Goal: Task Accomplishment & Management: Manage account settings

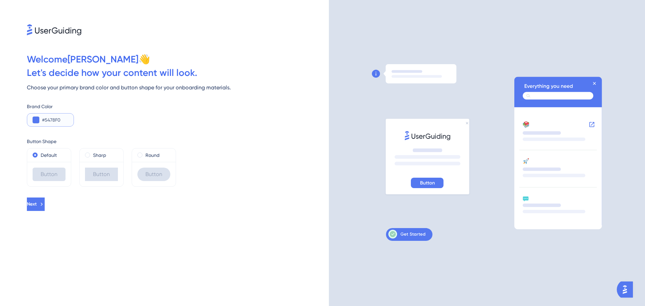
click at [48, 121] on input "#5478F0" at bounding box center [55, 120] width 26 height 8
click at [68, 120] on input "#5478F0" at bounding box center [55, 120] width 26 height 8
click at [407, 235] on icon at bounding box center [406, 234] width 37 height 9
click at [35, 118] on button at bounding box center [36, 120] width 7 height 7
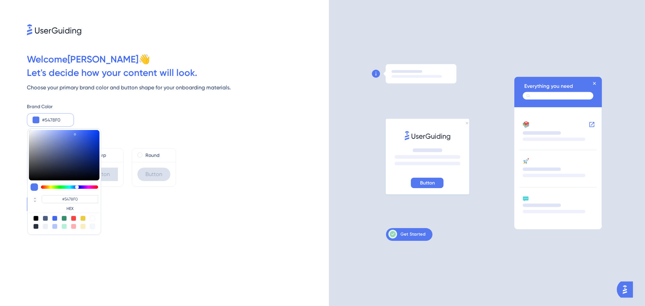
type input "#5466f0"
type input "#5466F0"
type input "#546cf0"
type input "#546CF0"
type input "#5471f0"
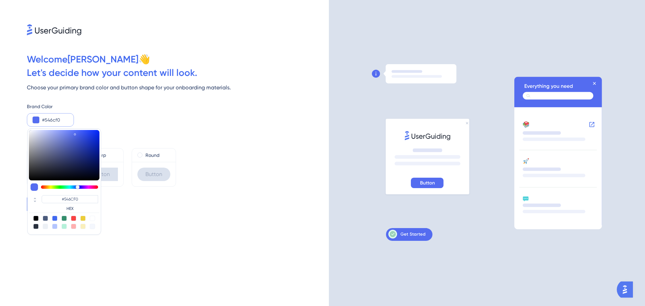
type input "#5471F0"
type input "#5477f0"
type input "#5477F0"
type input "#547cf0"
type input "#547CF0"
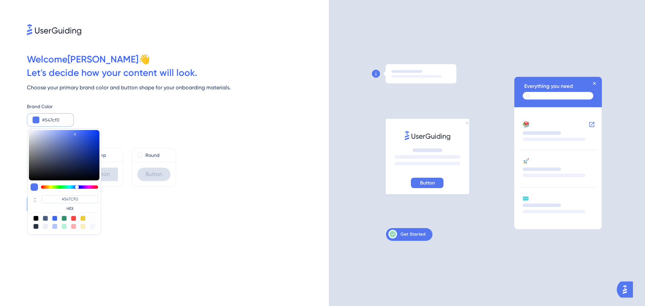
type input "#5482f0"
type input "#5482F0"
type input "#5487f0"
type input "#5487F0"
type input "#548df0"
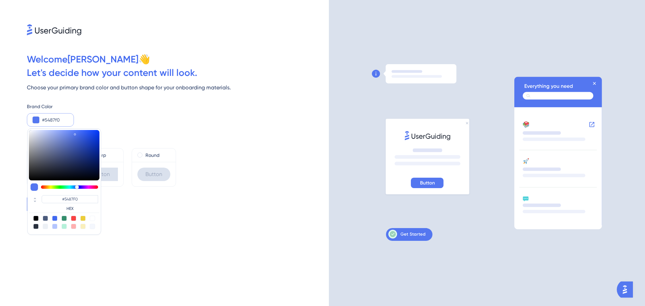
type input "#548DF0"
type input "#5492f0"
type input "#5492F0"
type input "#5498f0"
type input "#5498F0"
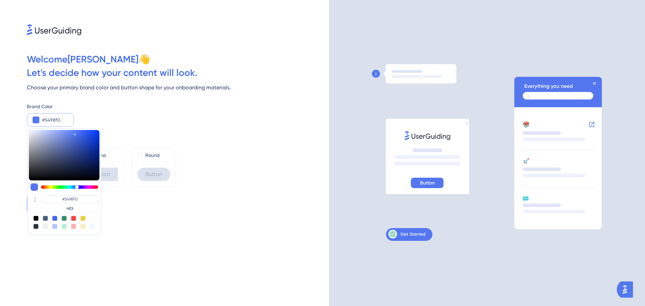
type input "#549df0"
type input "#549DF0"
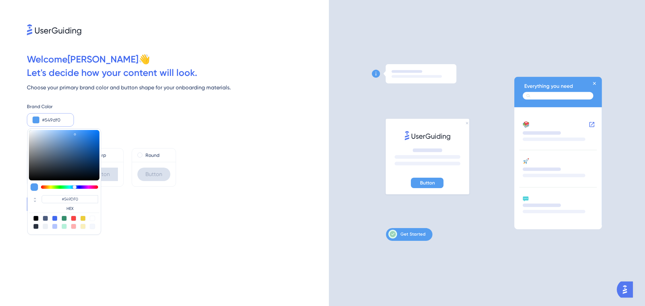
type input "#54a3f0"
type input "#54A3F0"
type input "#54a8f0"
type input "#54A8F0"
type input "#54aef0"
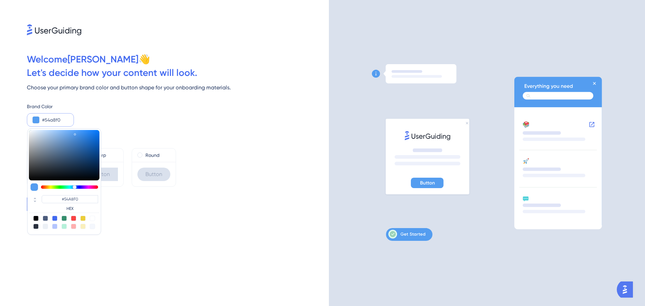
type input "#54AEF0"
type input "#54b3f0"
type input "#54B3F0"
type input "#54b9f0"
type input "#54B9F0"
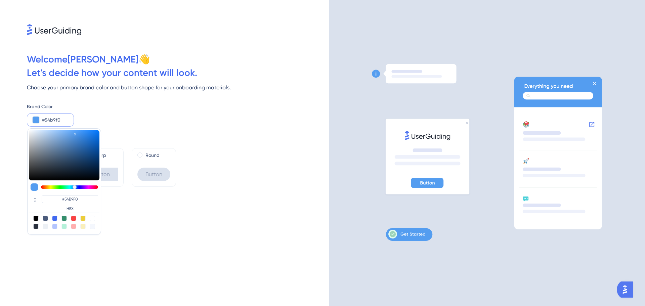
type input "#54bef0"
type input "#54BEF0"
type input "#54c4f0"
type input "#54C4F0"
type input "#54c9f0"
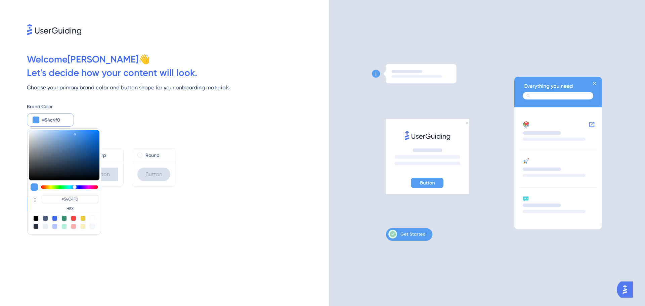
type input "#54C9F0"
type input "#54cff0"
type input "#54CFF0"
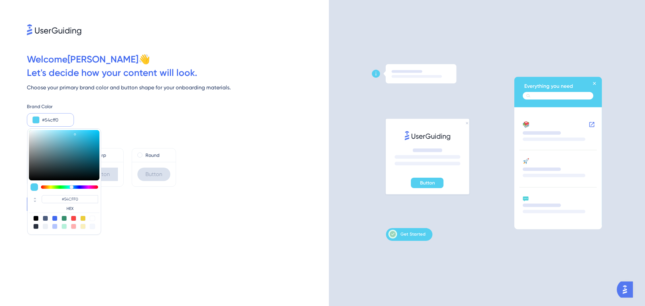
type input "#54d4f0"
type input "#54D4F0"
type input "#54daf0"
type input "#54DAF0"
type input "#54dff0"
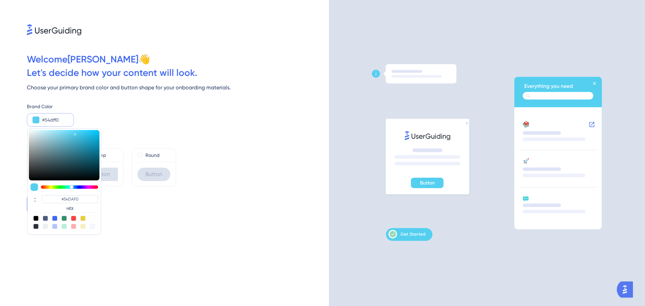
type input "#54DFF0"
type input "#54eaf0"
type input "#54EAF0"
type input "#54f0f0"
type input "#54F0F0"
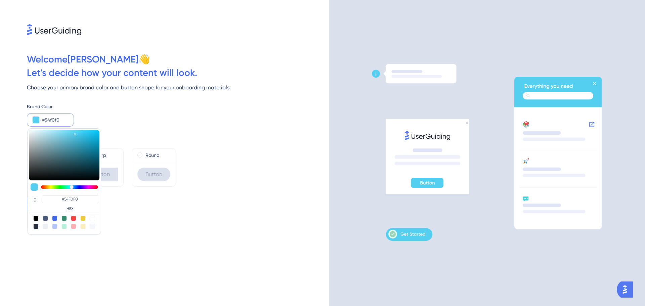
type input "#54f0ea"
type input "#54F0EA"
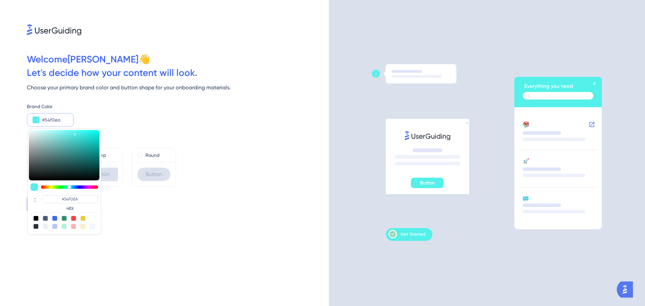
type input "#54f0e5"
type input "#54F0E5"
type input "#54f0df"
type input "#54F0DF"
type input "#54f0da"
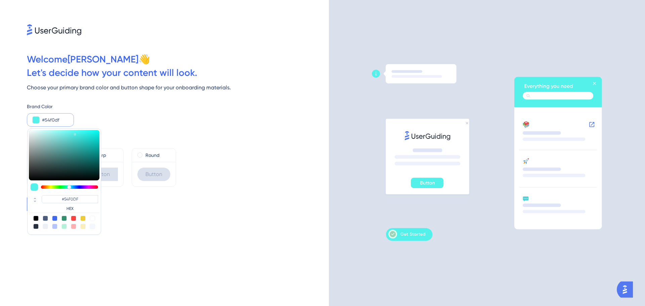
type input "#54F0DA"
type input "#54f0d4"
type input "#54F0D4"
type input "#54f0c9"
type input "#54F0C9"
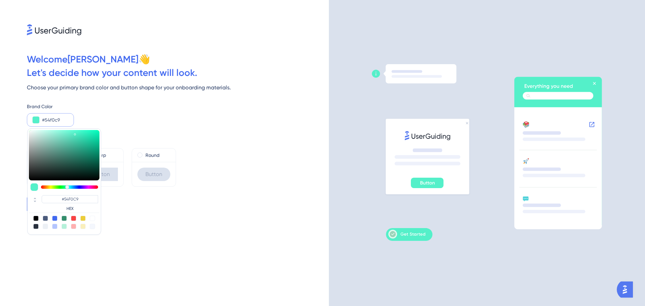
type input "#54f0be"
type input "#54F0BE"
type input "#54f0b9"
type input "#54F0B9"
type input "#54f0b3"
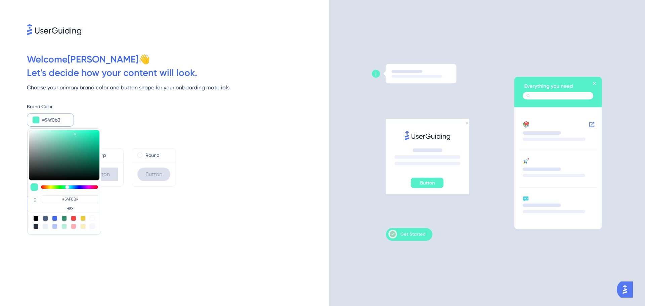
type input "#54F0B3"
type input "#54f0ae"
type input "#54F0AE"
type input "#54f0a8"
type input "#54F0A8"
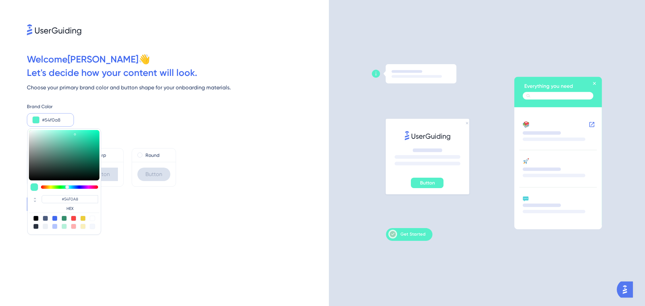
type input "#54f0a3"
type input "#54F0A3"
type input "#54f09d"
type input "#54F09D"
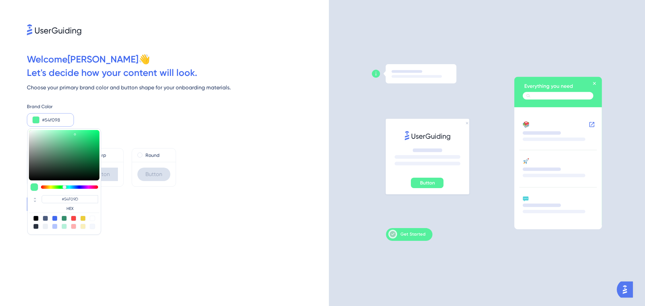
type input "#54f08d"
type input "#54F08D"
type input "#54f087"
type input "#54F087"
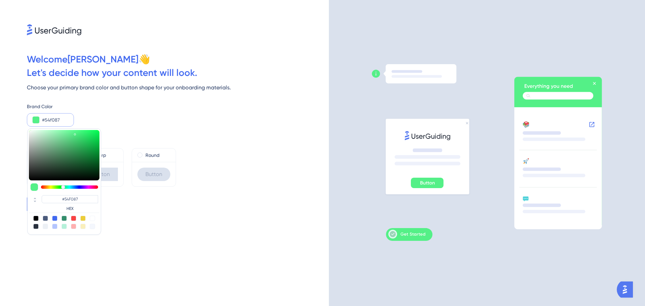
type input "#54f082"
type input "#54F082"
type input "#54f07c"
type input "#54F07C"
type input "#54f077"
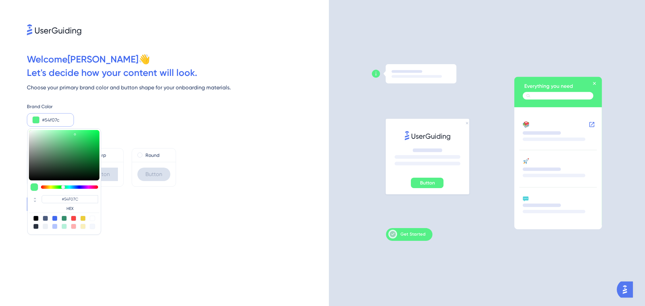
type input "#54F077"
type input "#54f071"
type input "#54F071"
type input "#54f06c"
type input "#54F06C"
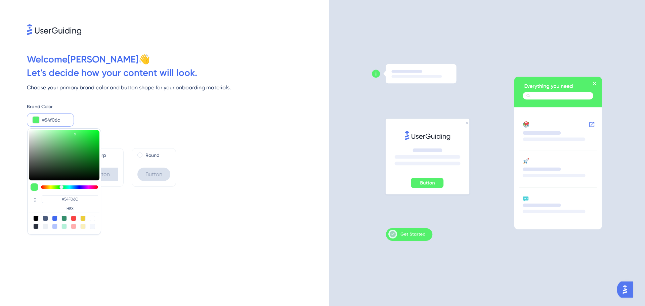
type input "#54f066"
type input "#54F066"
type input "#54f061"
type input "#54F061"
type input "#54f05b"
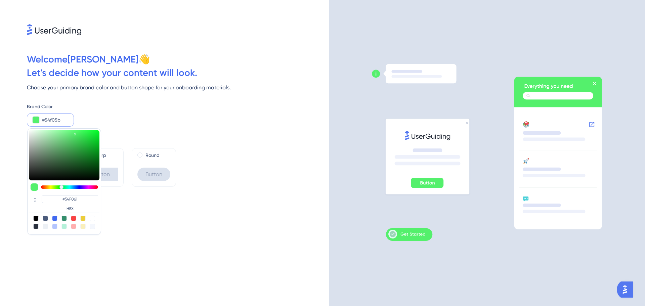
type input "#54F05B"
type input "#54f056"
type input "#54F056"
type input "#5df054"
type input "#5DF054"
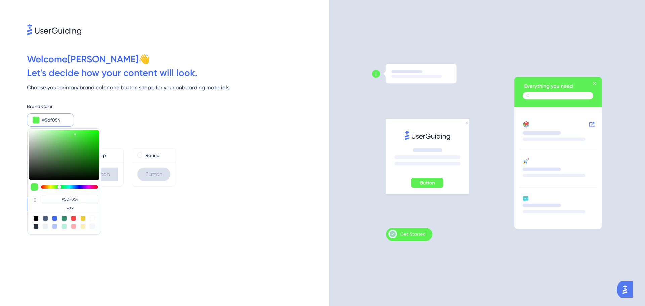
type input "#63f054"
type input "#63F054"
type input "#68f054"
type input "#68F054"
type input "#6ef054"
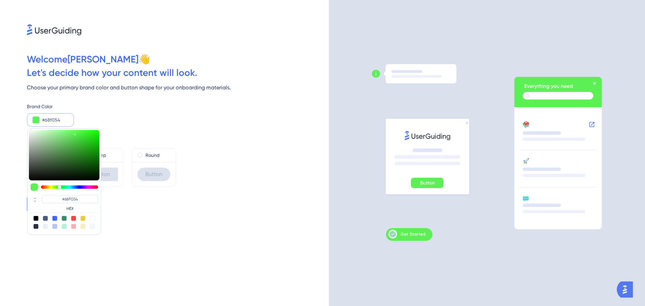
type input "#6EF054"
type input "#73f054"
type input "#73F054"
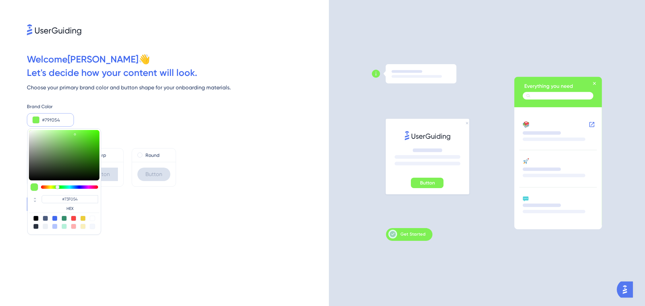
type input "#7ef054"
type input "#7EF054"
type input "#89f054"
type input "#89F054"
type input "#8ff054"
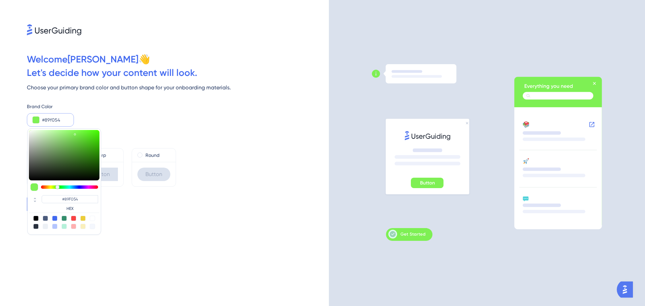
type input "#8FF054"
type input "#94f054"
type input "#94F054"
type input "#a5f054"
type input "#A5F054"
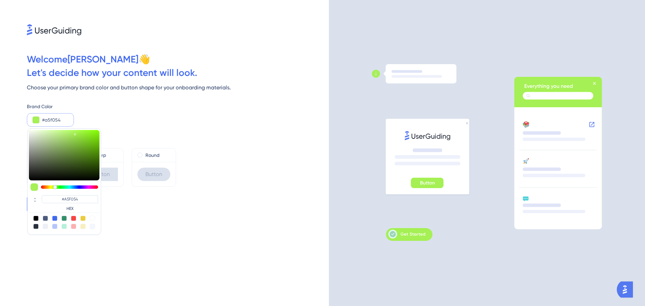
type input "#b0f054"
type input "#B0F054"
type input "#b5f054"
type input "#B5F054"
type input "#bbf054"
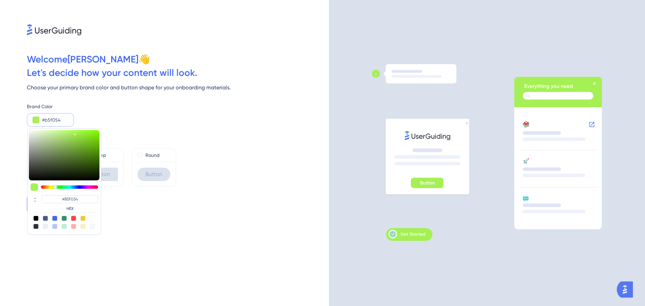
type input "#BBF054"
type input "#c0f054"
type input "#C0F054"
type input "#cbf054"
type input "#CBF054"
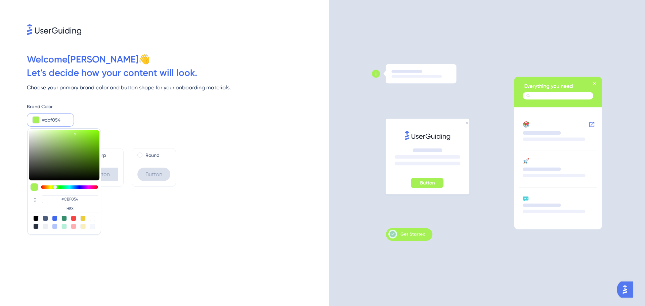
type input "#d1f054"
type input "#D1F054"
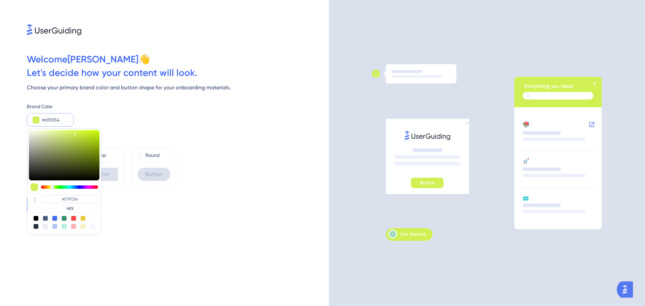
type input "#e1f054"
type input "#E1F054"
type input "#e7f054"
type input "#E7F054"
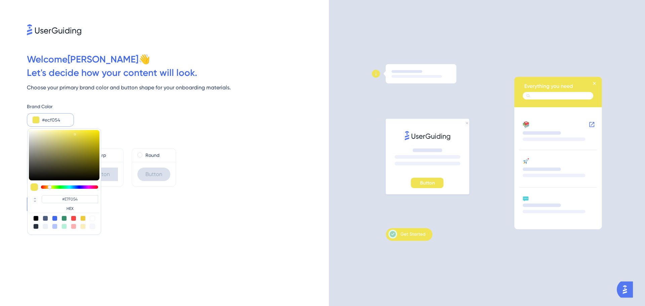
type input "#f0e354"
type input "#F0E354"
type input "#f0de54"
type input "#F0DE54"
type input "#f0d354"
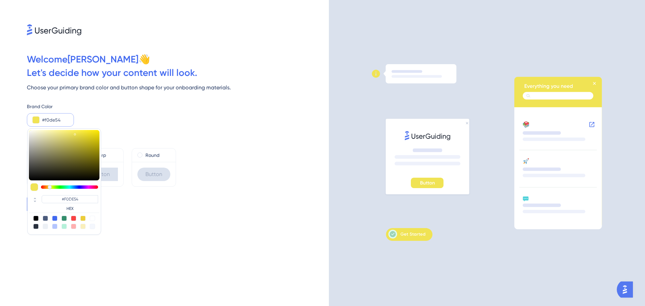
type input "#F0D354"
type input "#f0cd54"
type input "#F0CD54"
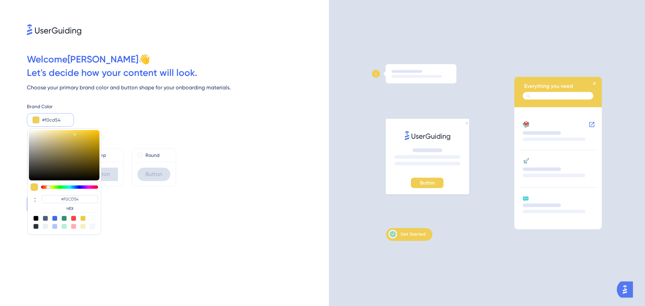
type input "#f0c854"
type input "#F0C854"
type input "#f0c254"
type input "#F0C254"
type input "#f0bd54"
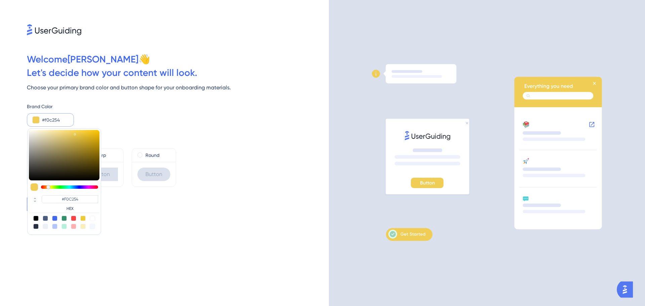
type input "#F0BD54"
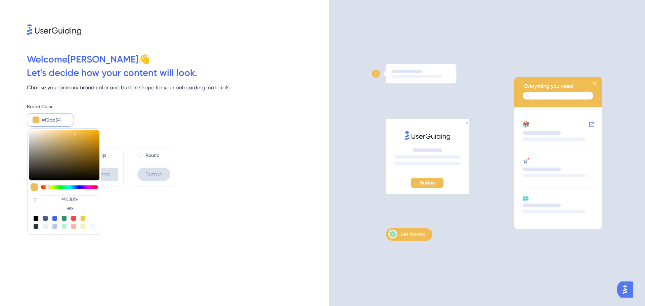
type input "#f0b254"
type input "#F0B254"
type input "#f0ac54"
type input "#F0AC54"
type input "#f0a154"
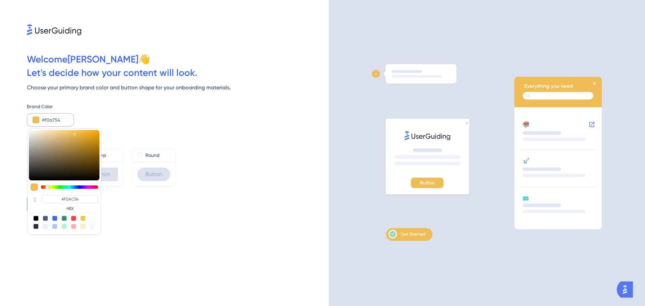
type input "#F0A154"
type input "#f09c54"
type input "#F09C54"
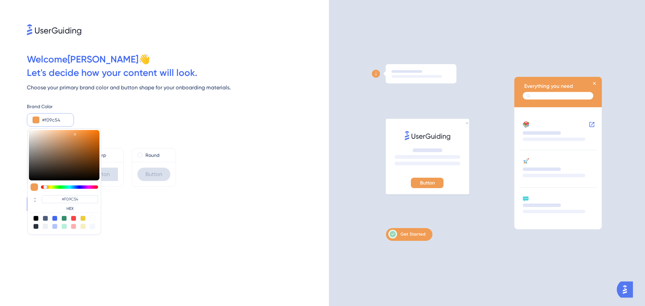
type input "#f09654"
type input "#F09654"
type input "#f09154"
type input "#F09154"
type input "#f08654"
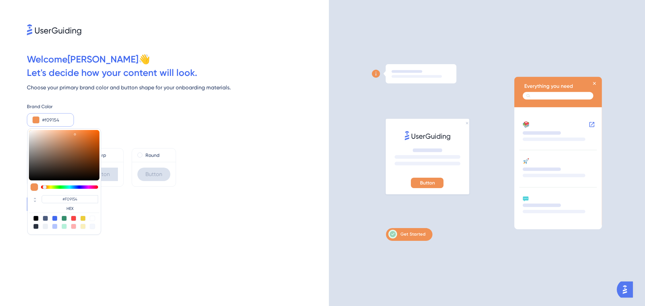
type input "#F08654"
type input "#f08054"
type input "#F08054"
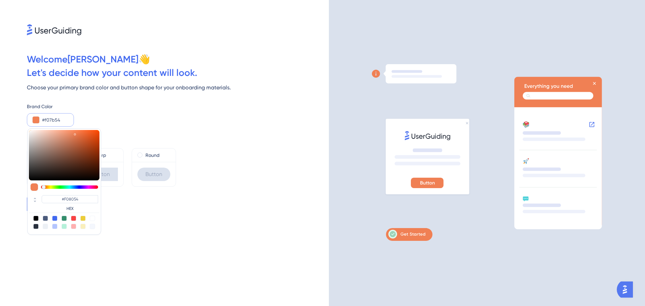
type input "#f07554"
type input "#F07554"
type input "#f06f54"
type input "#F06F54"
type input "#f06a54"
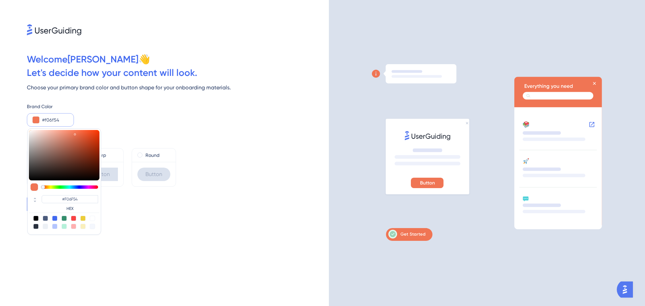
type input "#F06A54"
type input "#f06454"
type input "#F06454"
type input "#f05f54"
type input "#F05F54"
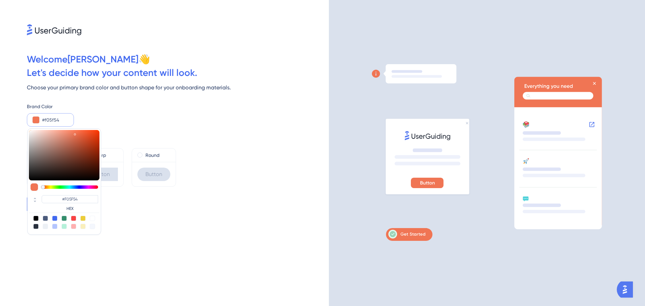
type input "#f05954"
type input "#F05954"
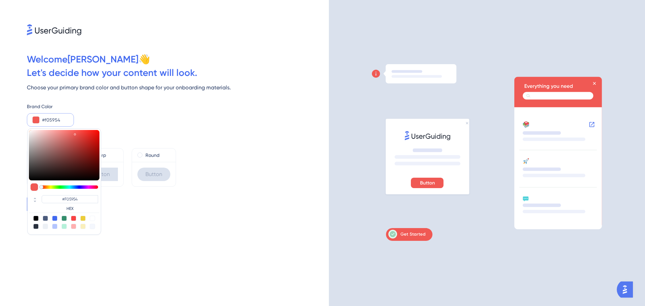
type input "#f05454"
type input "#F05454"
type input "#f05954"
type input "#F05954"
type input "#f05f54"
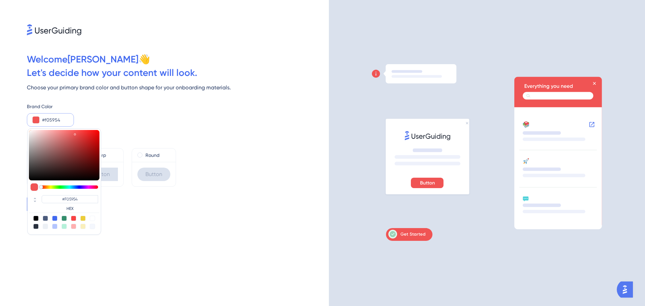
type input "#F05F54"
type input "#f06454"
type input "#F06454"
type input "#f06a54"
type input "#F06A54"
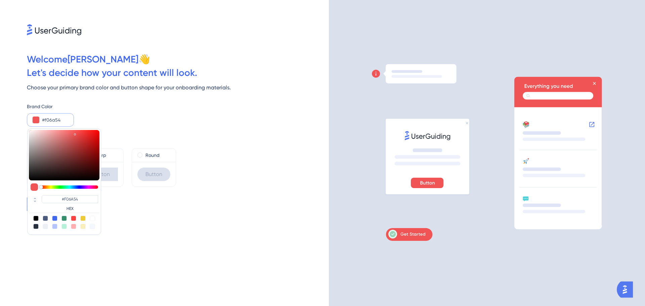
type input "#f06f54"
type input "#F06F54"
type input "#f07554"
type input "#F07554"
type input "#f07b54"
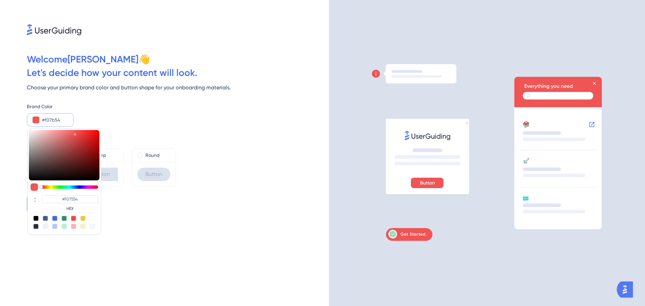
type input "#F07B54"
type input "#f08054"
type input "#F08054"
type input "#f08654"
type input "#F08654"
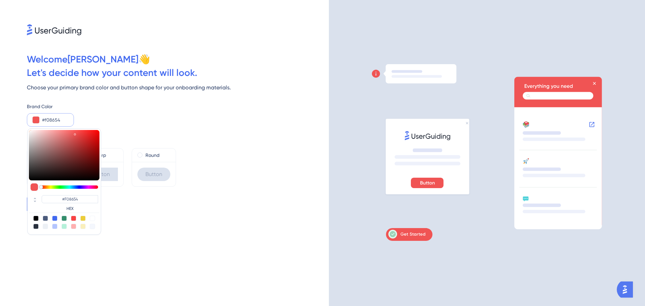
type input "#f09154"
type input "#F09154"
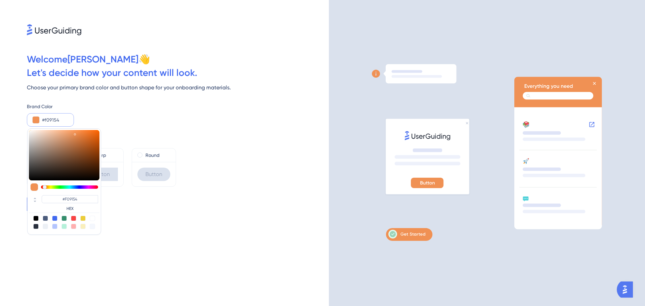
type input "#f09654"
type input "#F09654"
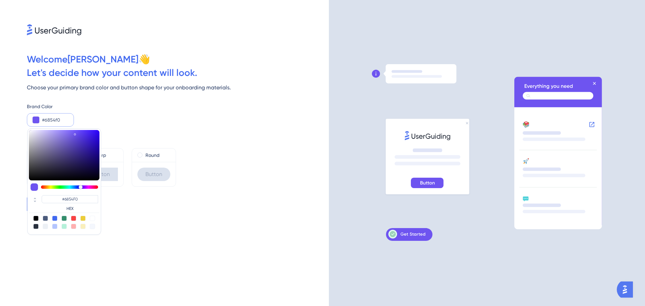
click at [80, 187] on div at bounding box center [81, 187] width 4 height 4
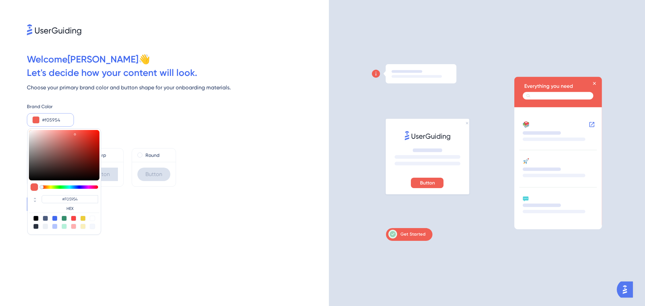
drag, startPoint x: 78, startPoint y: 185, endPoint x: 41, endPoint y: 185, distance: 37.0
click at [41, 185] on div at bounding box center [64, 187] width 71 height 8
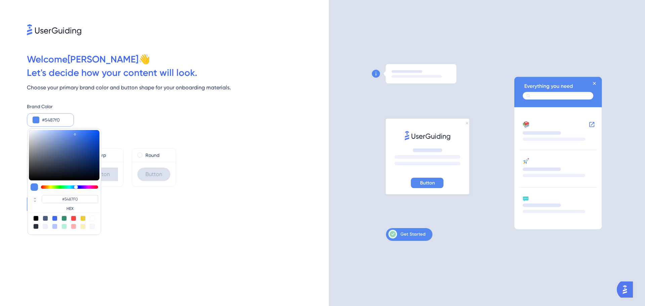
drag, startPoint x: 42, startPoint y: 187, endPoint x: 76, endPoint y: 187, distance: 34.3
click at [76, 187] on div at bounding box center [76, 187] width 4 height 4
click at [134, 232] on div "Welcome [PERSON_NAME] 👋 Let ' s decide how your content will look. Choose your …" at bounding box center [164, 153] width 329 height 306
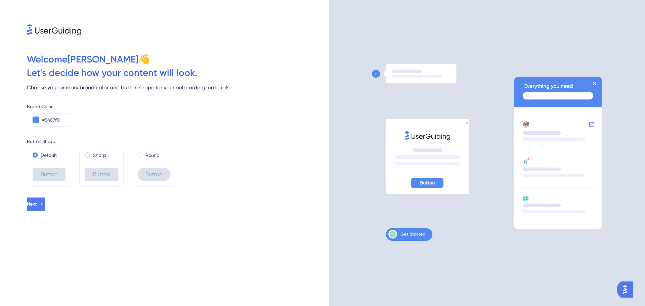
click at [87, 153] on span at bounding box center [87, 154] width 5 height 5
click at [92, 153] on input "radio" at bounding box center [92, 153] width 0 height 0
click at [141, 154] on span at bounding box center [139, 154] width 5 height 5
click at [144, 153] on input "radio" at bounding box center [144, 153] width 0 height 0
click at [34, 155] on span at bounding box center [35, 154] width 5 height 5
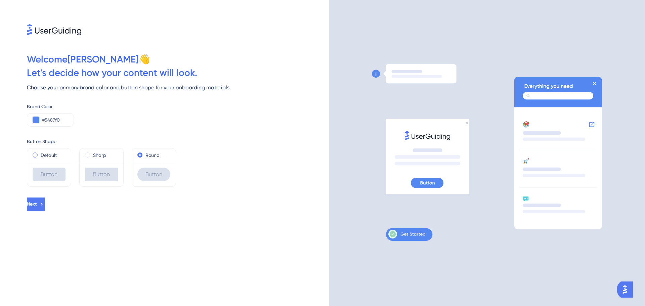
click at [40, 153] on input "radio" at bounding box center [40, 153] width 0 height 0
click at [37, 203] on span "Next" at bounding box center [33, 204] width 10 height 8
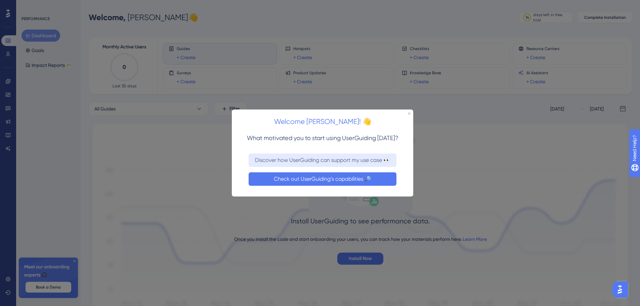
click at [325, 179] on button "Check out UserGuiding’s capabilities 🔎" at bounding box center [323, 178] width 148 height 13
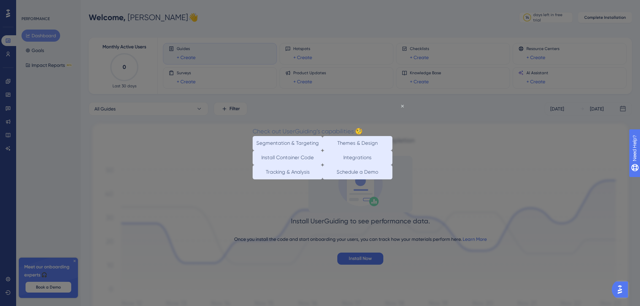
click at [362, 126] on div "Check out UserGuiding’s capabilities 🧐" at bounding box center [308, 131] width 110 height 10
click at [402, 105] on icon "Close Preview" at bounding box center [402, 106] width 3 height 3
